Goal: Find contact information: Find contact information

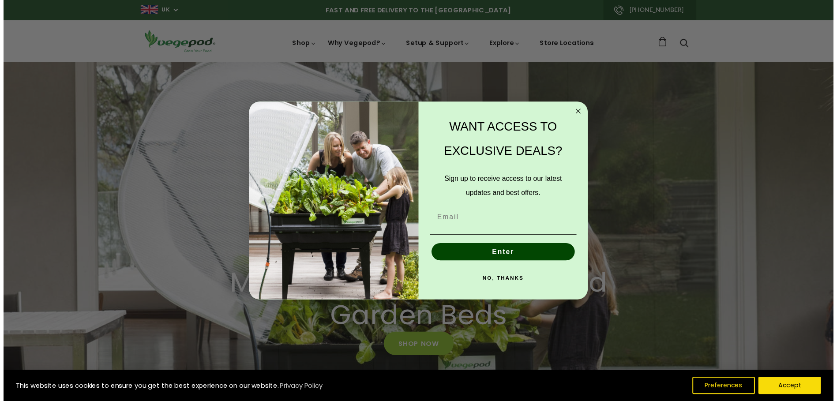
scroll to position [0, 1833]
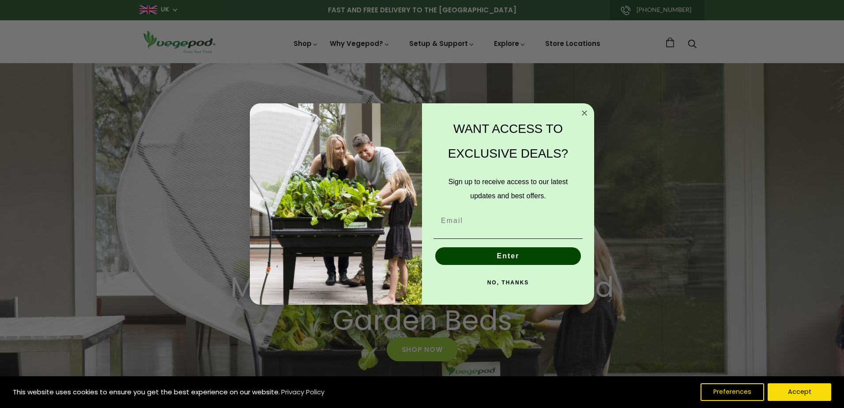
click at [504, 277] on button "NO, THANKS" at bounding box center [507, 283] width 149 height 18
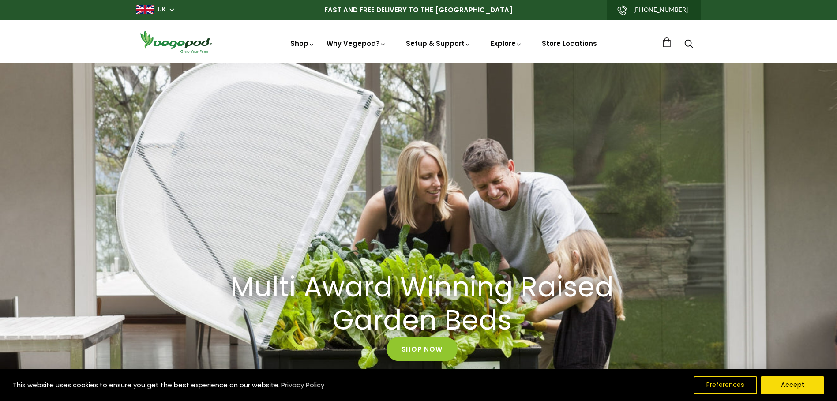
scroll to position [0, 2424]
click at [653, 9] on link "[PHONE_NUMBER]" at bounding box center [654, 10] width 94 height 20
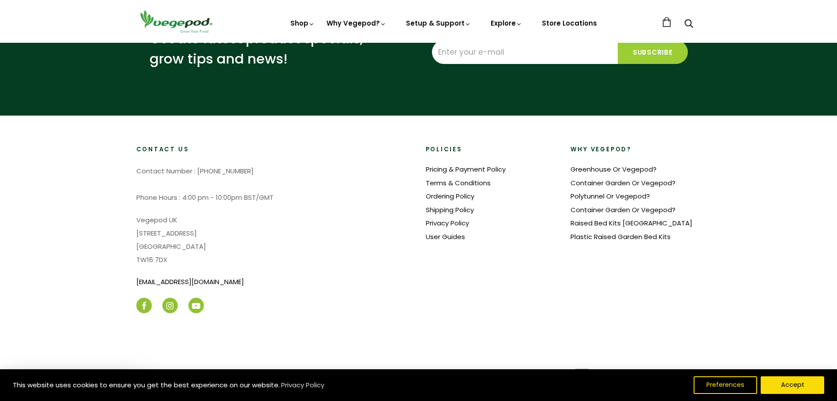
scroll to position [0, 202]
click at [195, 281] on link "[EMAIL_ADDRESS][DOMAIN_NAME]" at bounding box center [190, 281] width 108 height 9
